Goal: Information Seeking & Learning: Learn about a topic

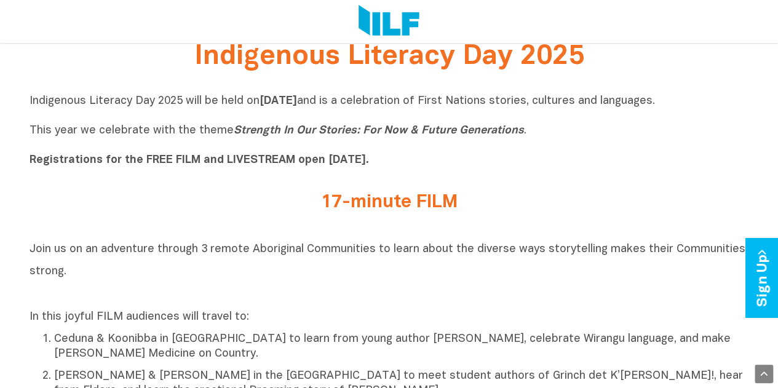
scroll to position [369, 0]
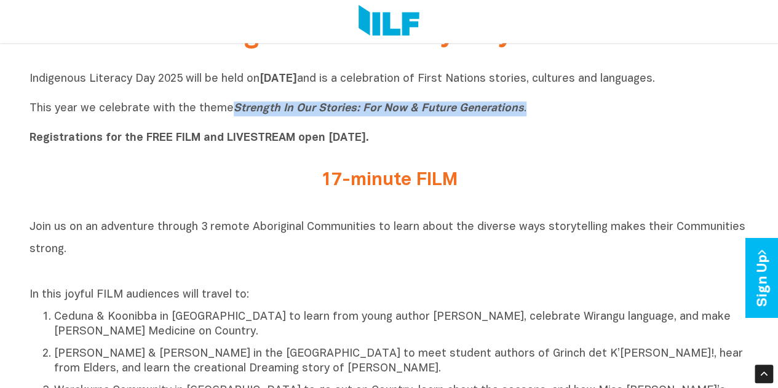
drag, startPoint x: 533, startPoint y: 113, endPoint x: 229, endPoint y: 115, distance: 303.9
click at [229, 115] on p "Indigenous Literacy Day 2025 will be held [DATE][DATE] and is a celebration of …" at bounding box center [390, 109] width 720 height 74
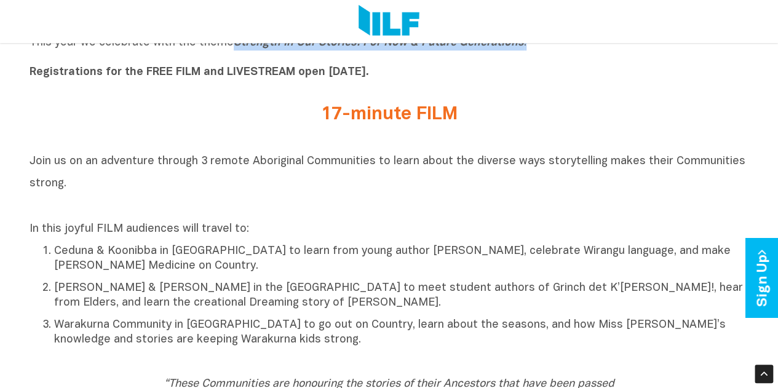
scroll to position [380, 0]
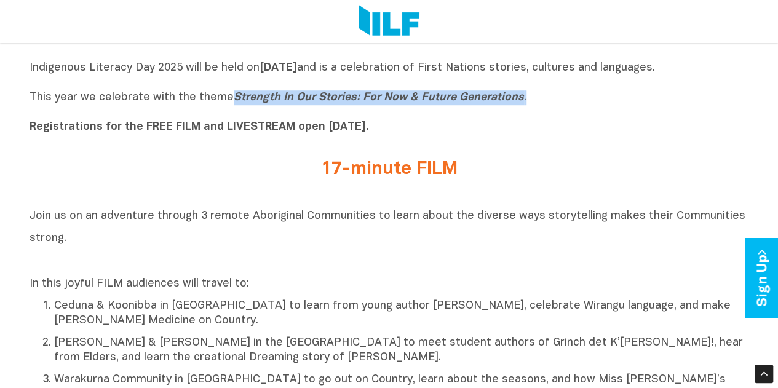
copy p "Strength In Our Stories: For Now & Future Generations ."
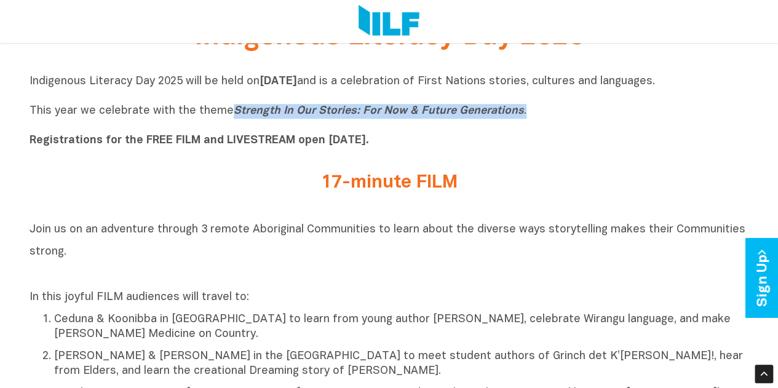
scroll to position [503, 0]
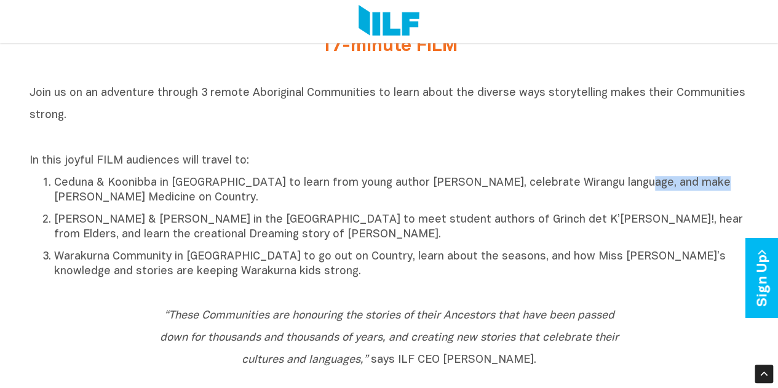
drag, startPoint x: 605, startPoint y: 189, endPoint x: 688, endPoint y: 194, distance: 83.2
click at [688, 194] on p "Ceduna & Koonibba in [GEOGRAPHIC_DATA] to learn from young author [PERSON_NAME]…" at bounding box center [401, 191] width 695 height 30
click at [289, 249] on ol "Ceduna & Koonibba in [GEOGRAPHIC_DATA] to learn from young author [PERSON_NAME]…" at bounding box center [390, 227] width 720 height 105
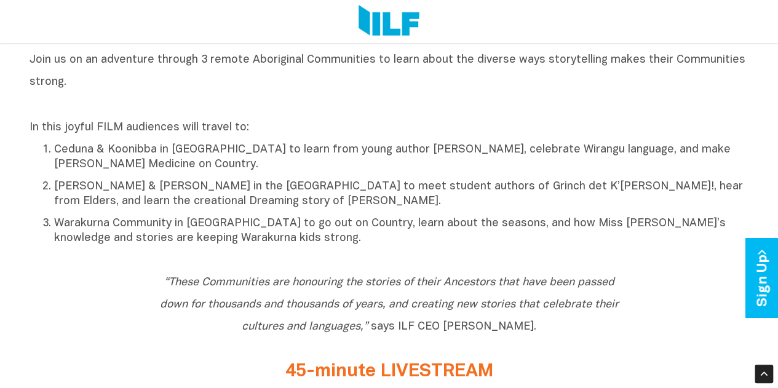
scroll to position [565, 0]
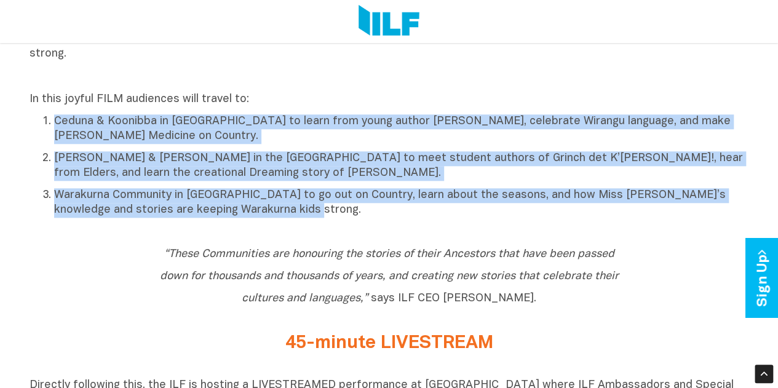
drag, startPoint x: 280, startPoint y: 219, endPoint x: 55, endPoint y: 133, distance: 241.6
click at [55, 133] on ol "Ceduna & Koonibba in [GEOGRAPHIC_DATA] to learn from young author [PERSON_NAME]…" at bounding box center [390, 165] width 720 height 105
drag, startPoint x: 81, startPoint y: 173, endPoint x: 122, endPoint y: 156, distance: 44.1
click at [122, 156] on ol "Ceduna & Koonibba in [GEOGRAPHIC_DATA] to learn from young author [PERSON_NAME]…" at bounding box center [390, 165] width 720 height 105
click at [313, 218] on p "Warakurna Community in [GEOGRAPHIC_DATA] to go out on Country, learn about the …" at bounding box center [401, 203] width 695 height 30
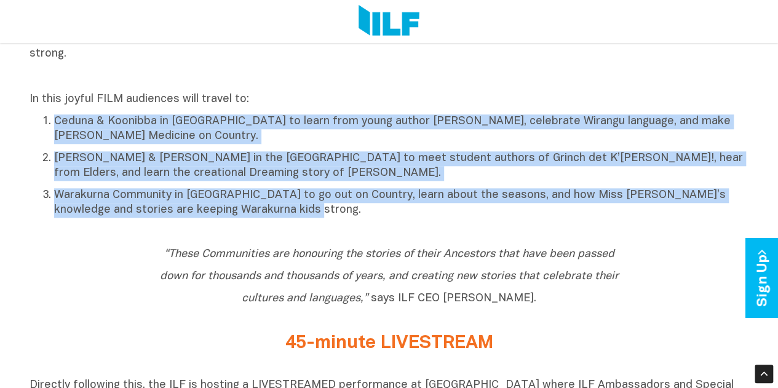
drag, startPoint x: 310, startPoint y: 218, endPoint x: 49, endPoint y: 125, distance: 276.8
click at [49, 125] on ol "Ceduna & Koonibba in [GEOGRAPHIC_DATA] to learn from young author [PERSON_NAME]…" at bounding box center [390, 165] width 720 height 105
copy ol "Ceduna & Koonibba in [GEOGRAPHIC_DATA] to learn from young author [PERSON_NAME]…"
